Goal: Information Seeking & Learning: Check status

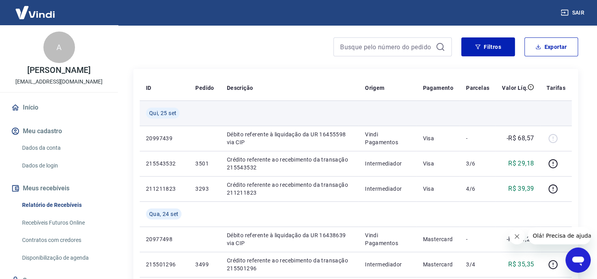
scroll to position [158, 0]
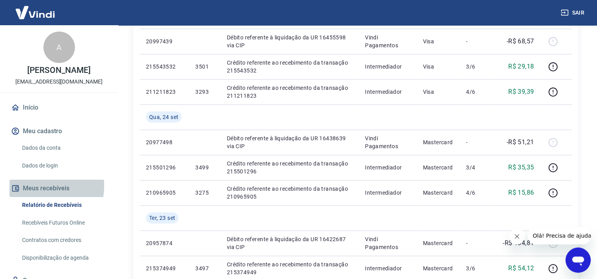
click at [38, 186] on button "Meus recebíveis" at bounding box center [58, 188] width 99 height 17
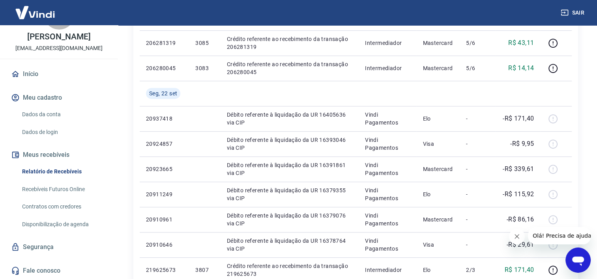
scroll to position [0, 0]
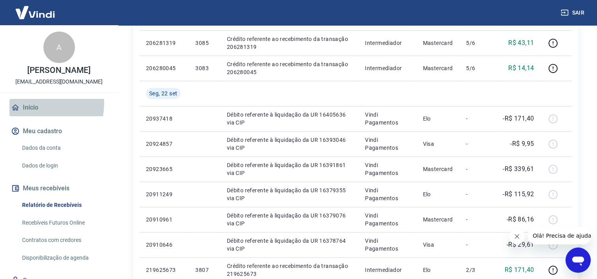
click at [33, 103] on link "Início" at bounding box center [58, 107] width 99 height 17
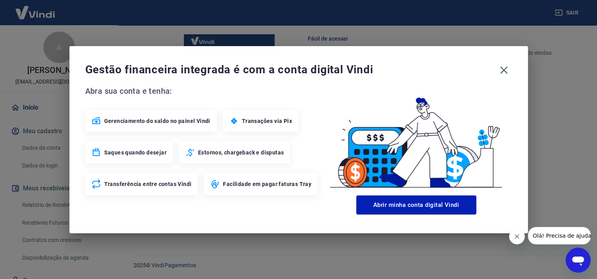
scroll to position [425, 0]
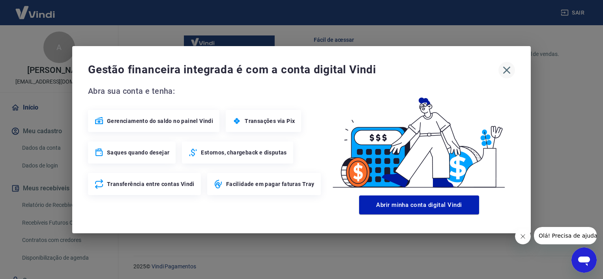
click at [508, 70] on icon "button" at bounding box center [506, 70] width 13 height 13
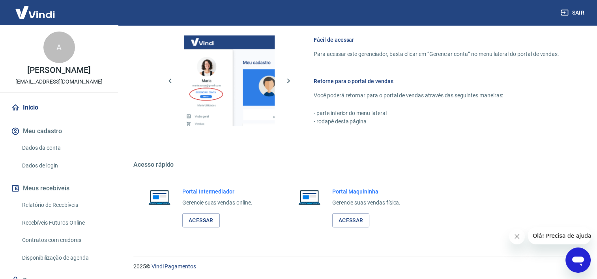
scroll to position [425, 0]
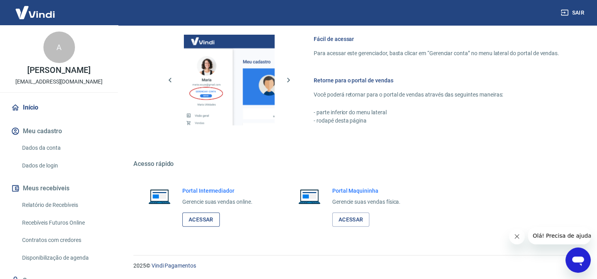
click at [197, 223] on link "Acessar" at bounding box center [200, 220] width 37 height 15
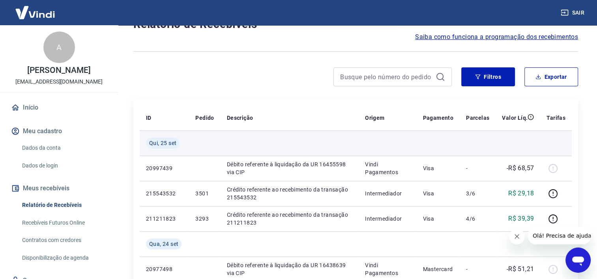
scroll to position [39, 0]
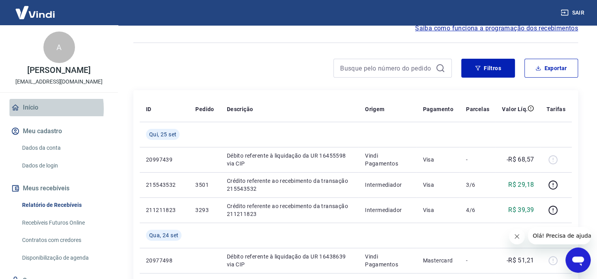
click at [30, 109] on link "Início" at bounding box center [58, 107] width 99 height 17
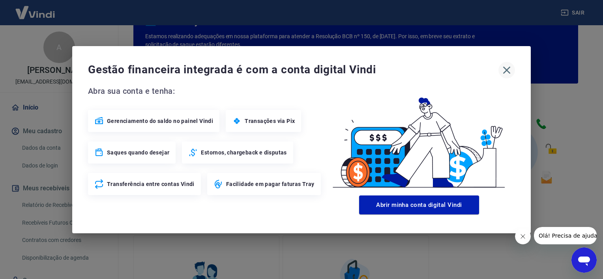
click at [505, 71] on icon "button" at bounding box center [506, 70] width 13 height 13
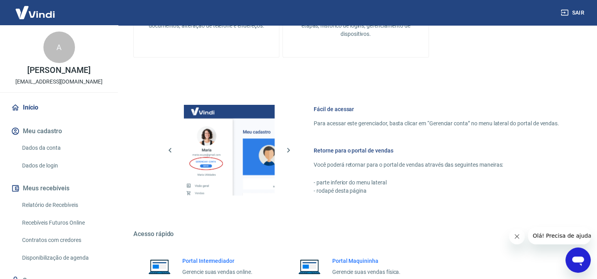
scroll to position [425, 0]
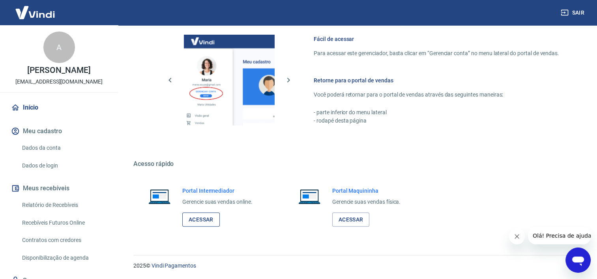
click at [202, 221] on link "Acessar" at bounding box center [200, 220] width 37 height 15
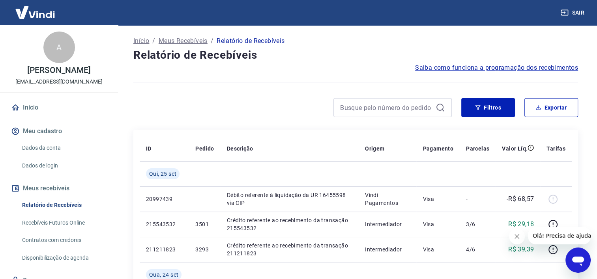
click at [30, 107] on link "Início" at bounding box center [58, 107] width 99 height 17
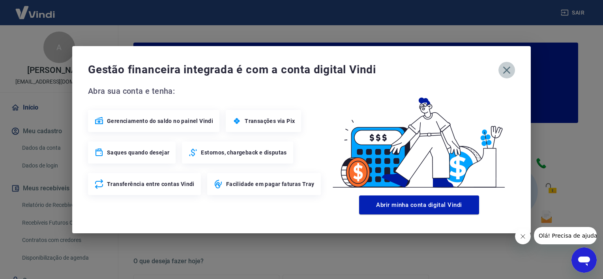
click at [511, 69] on icon "button" at bounding box center [506, 70] width 13 height 13
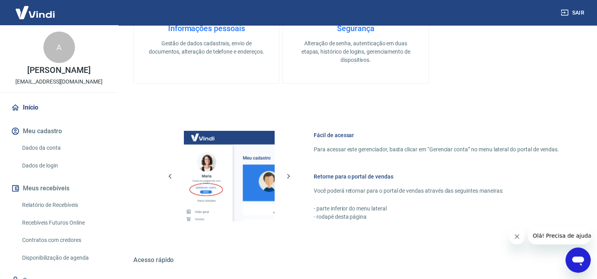
scroll to position [425, 0]
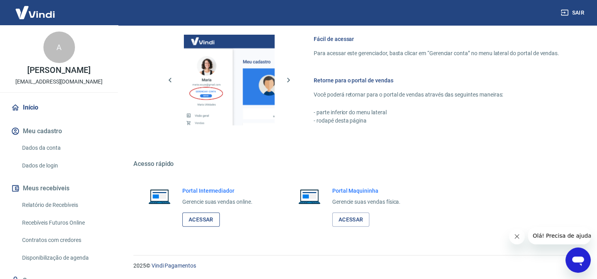
click at [201, 221] on link "Acessar" at bounding box center [200, 220] width 37 height 15
